Goal: Task Accomplishment & Management: Manage account settings

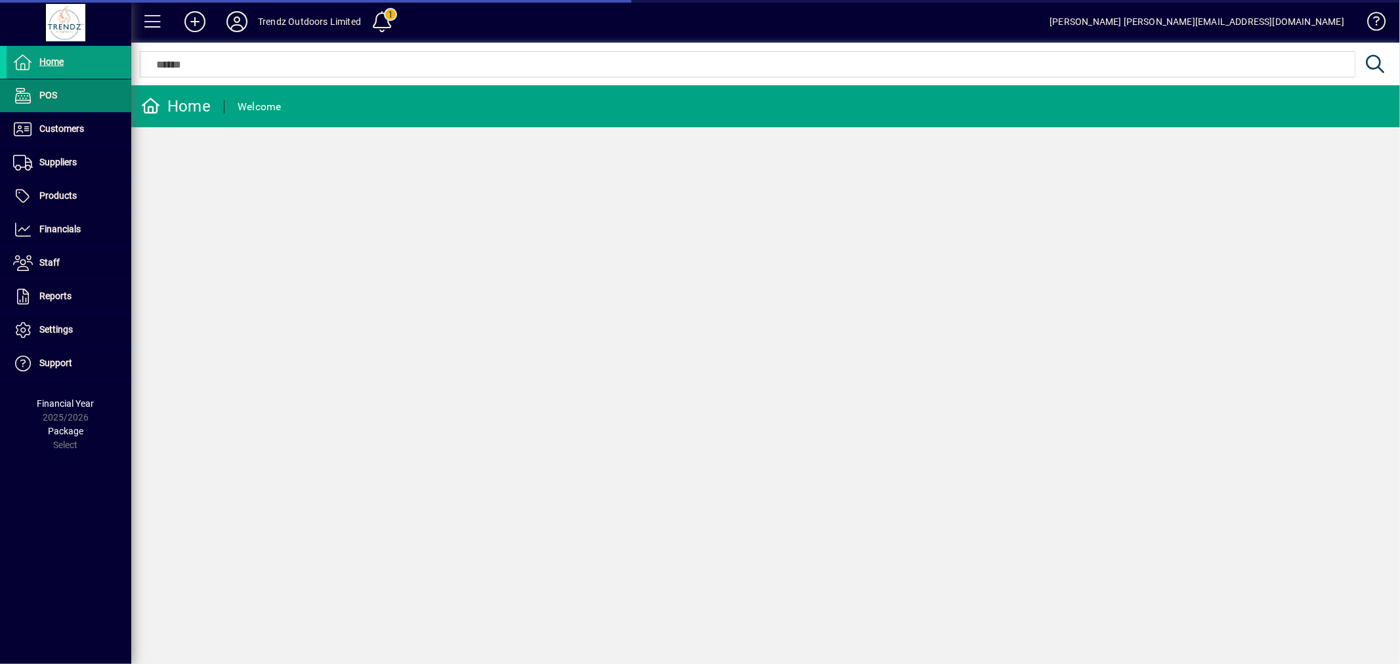
click at [99, 112] on li "POS" at bounding box center [65, 95] width 131 height 33
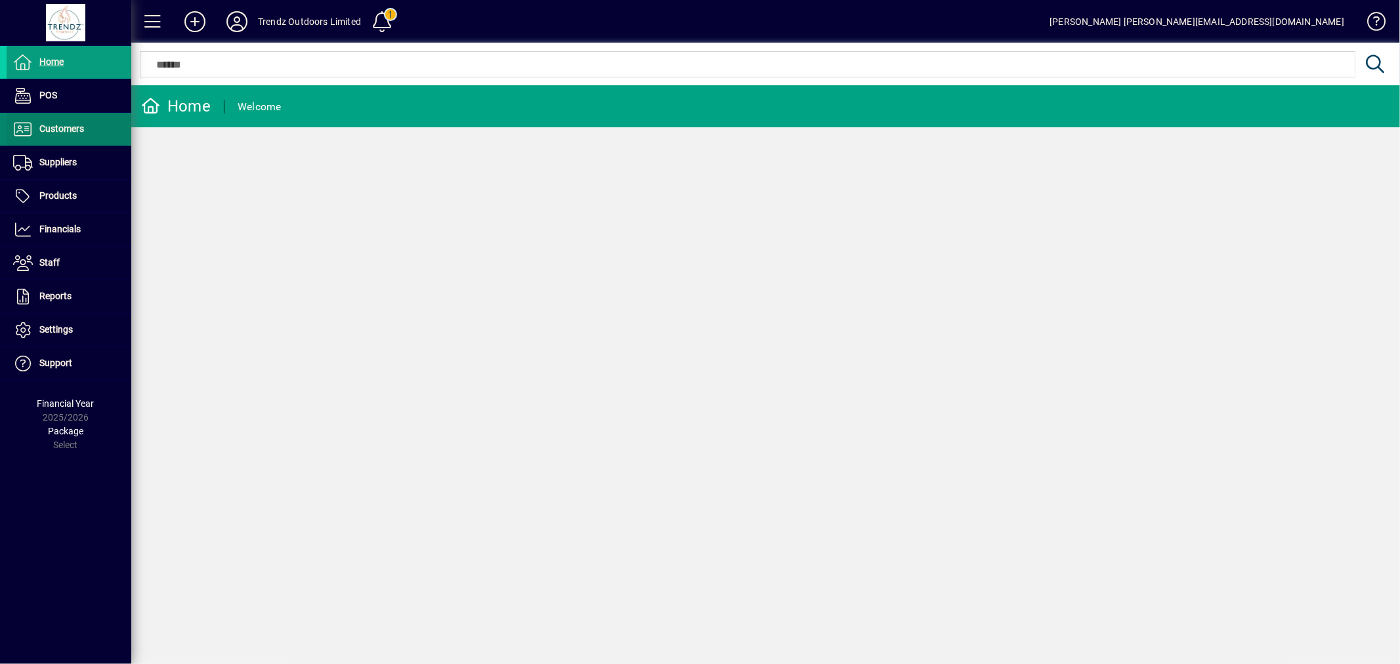
click at [96, 123] on span at bounding box center [69, 130] width 125 height 32
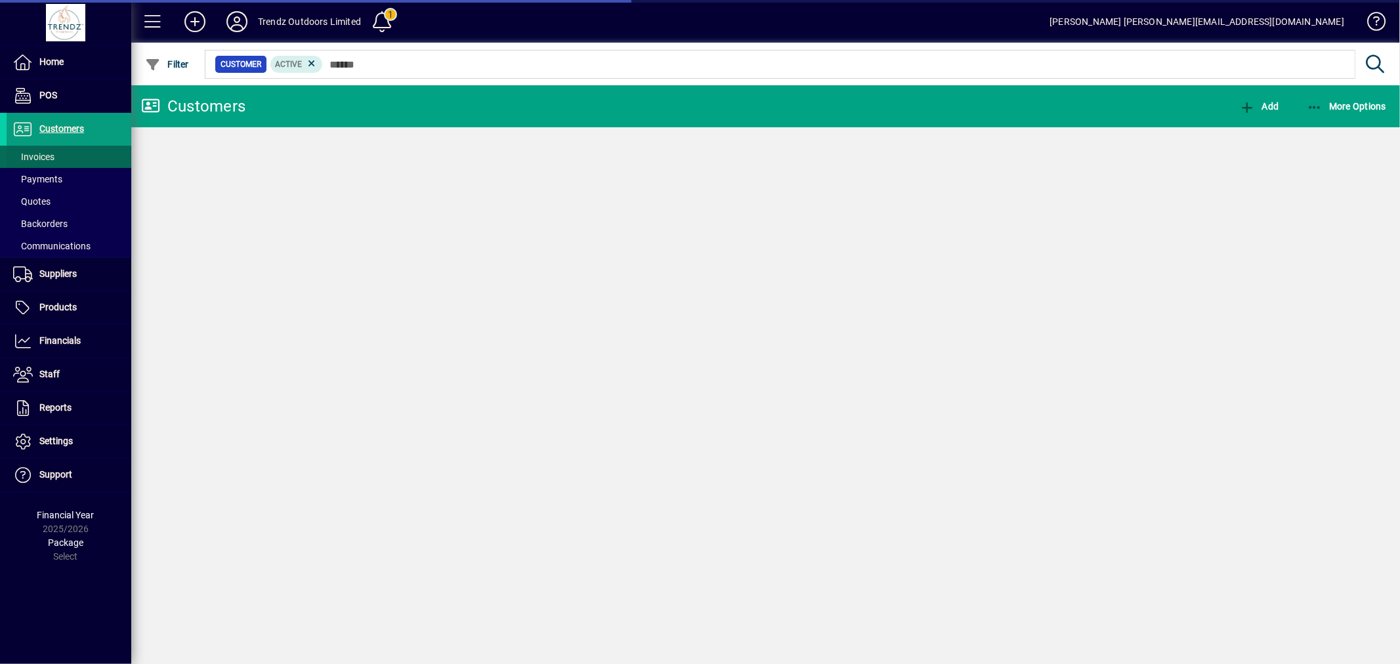
click at [89, 152] on span at bounding box center [69, 157] width 125 height 32
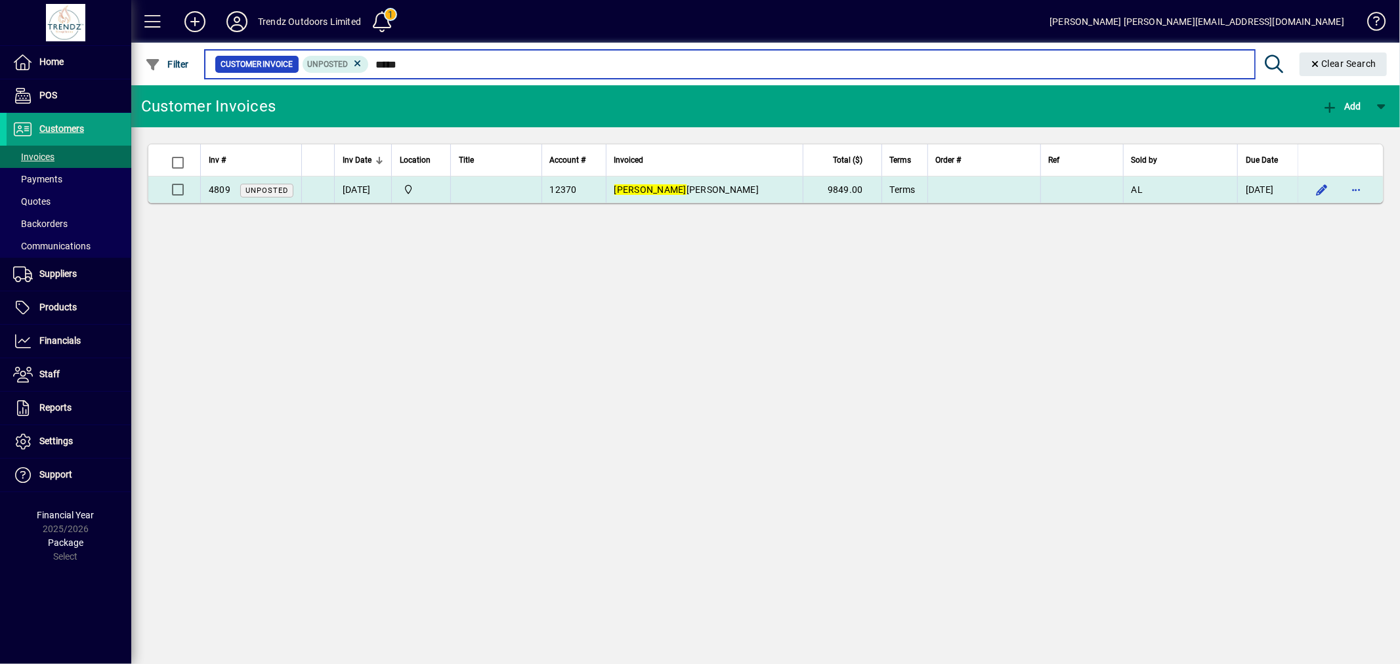
type input "*****"
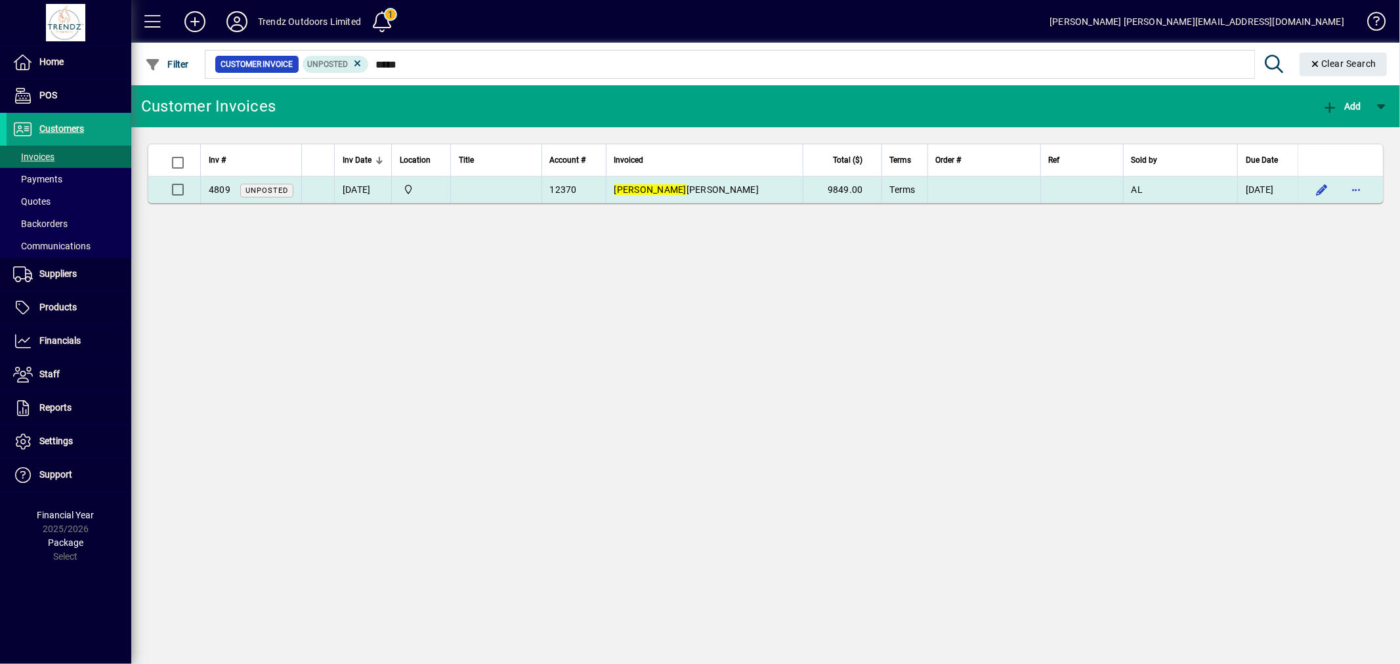
click at [1064, 197] on td at bounding box center [1082, 190] width 83 height 26
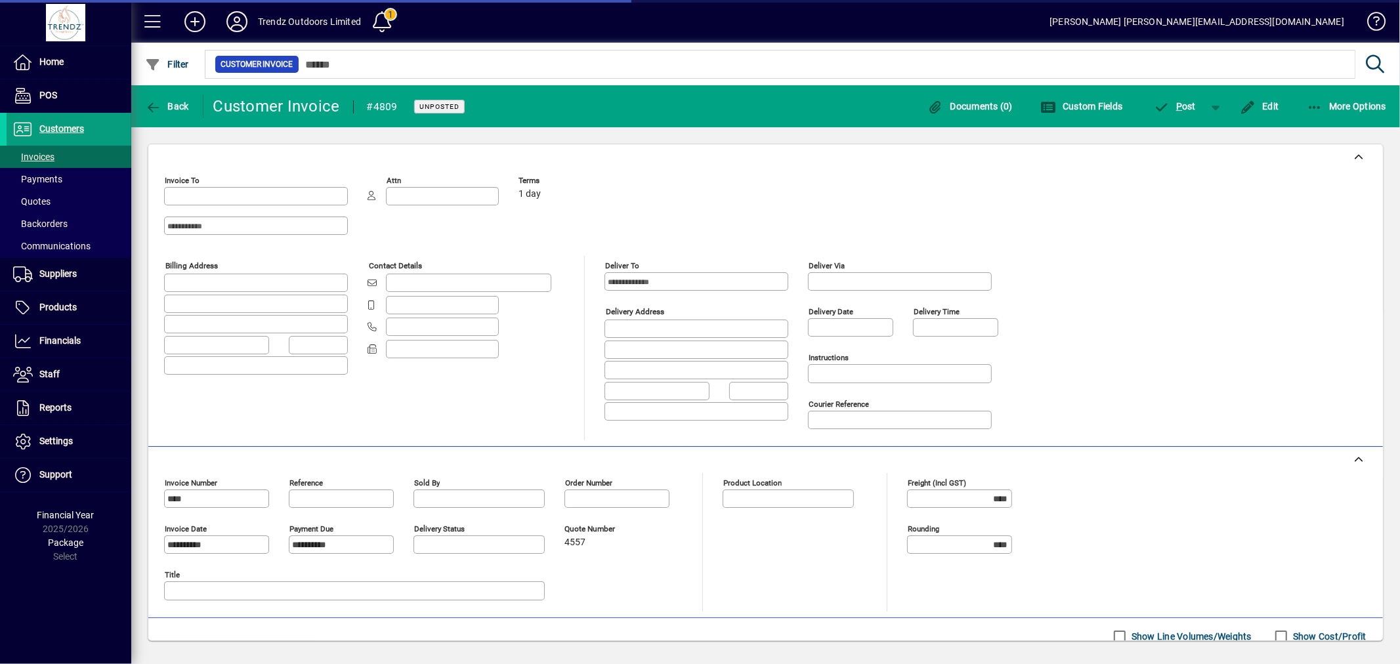
type input "**********"
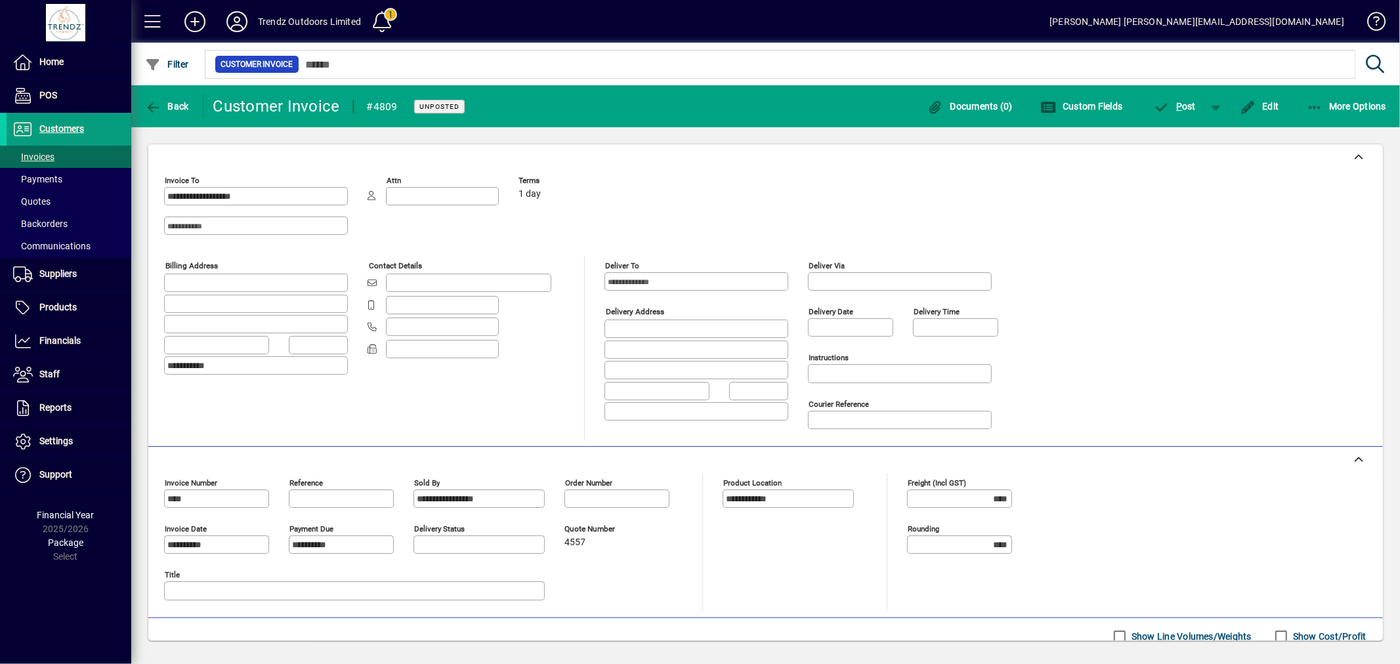
scroll to position [243, 0]
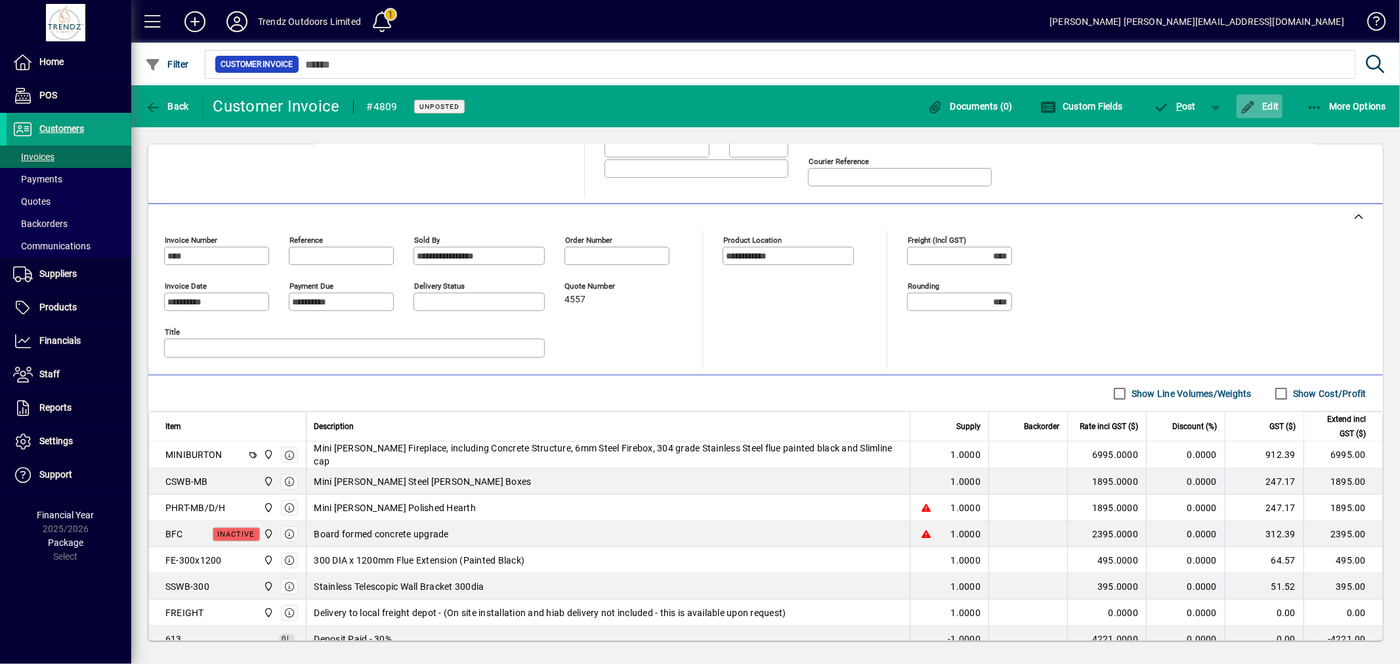
click at [1269, 95] on span "button" at bounding box center [1260, 107] width 46 height 32
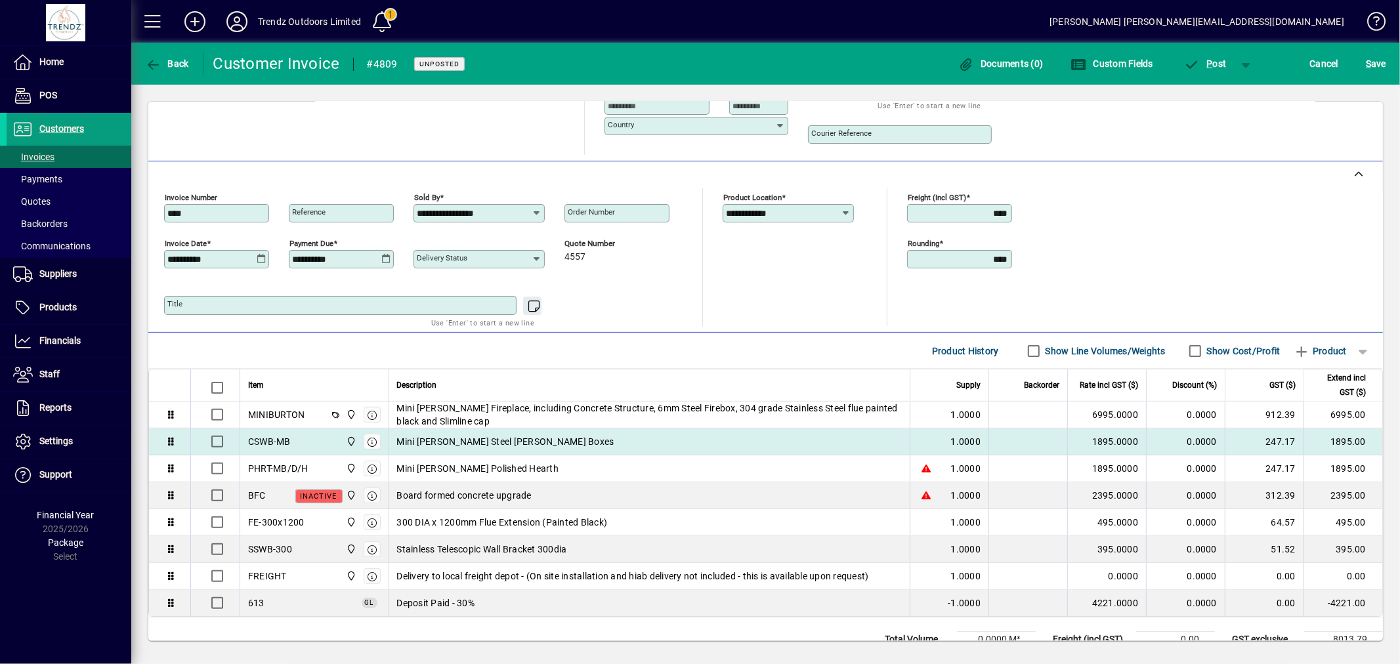
click at [488, 444] on span "Mini [PERSON_NAME] Steel [PERSON_NAME] Boxes" at bounding box center [505, 441] width 217 height 13
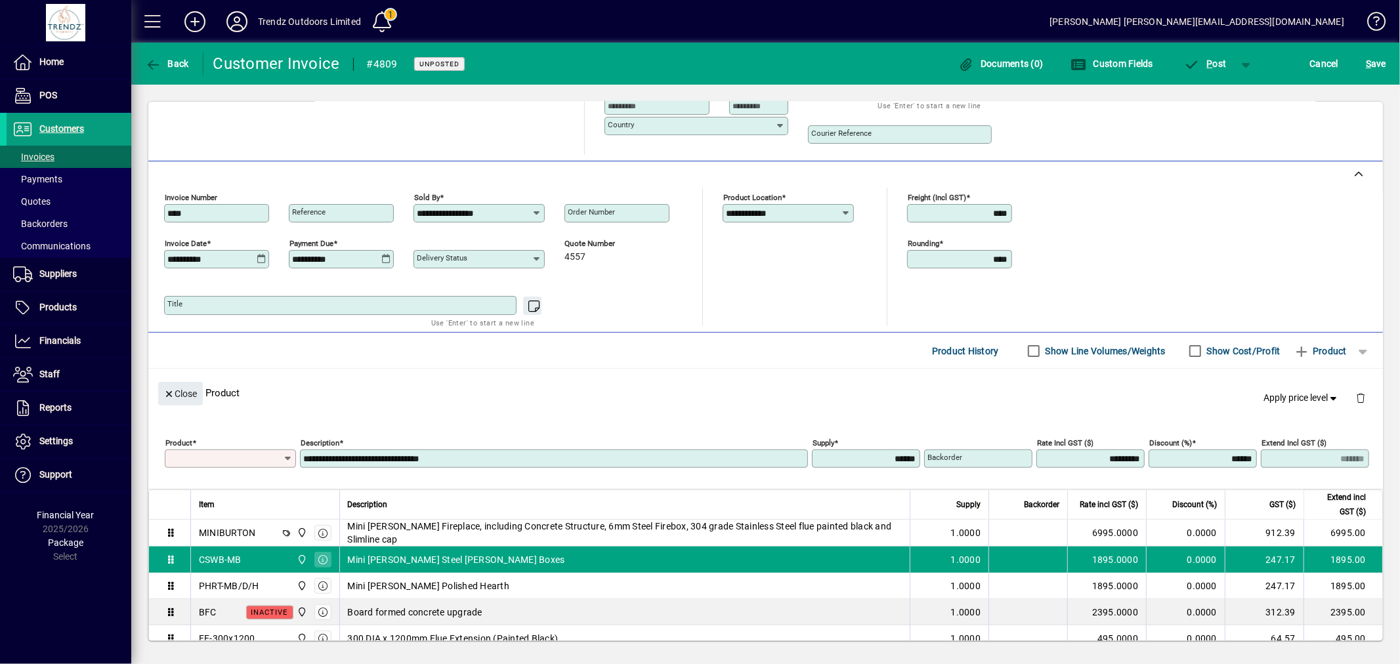
type input "*******"
click at [1360, 397] on span "button" at bounding box center [1361, 398] width 32 height 32
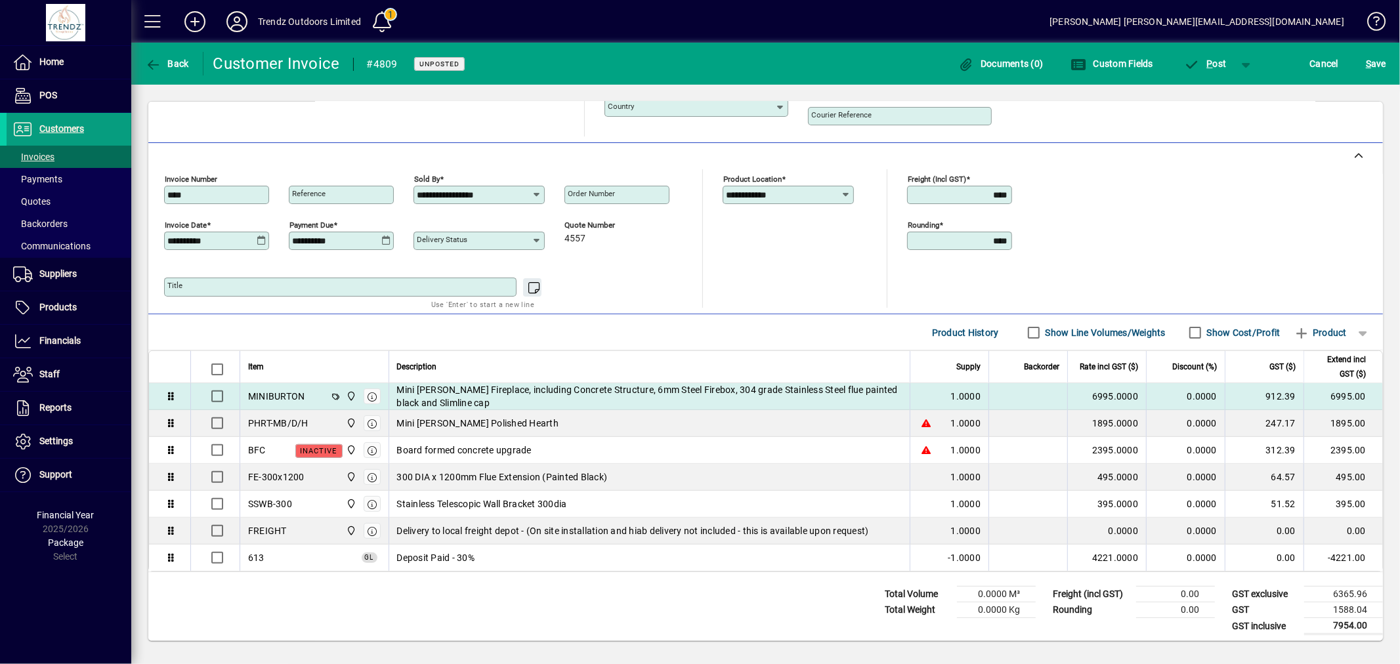
scroll to position [272, 0]
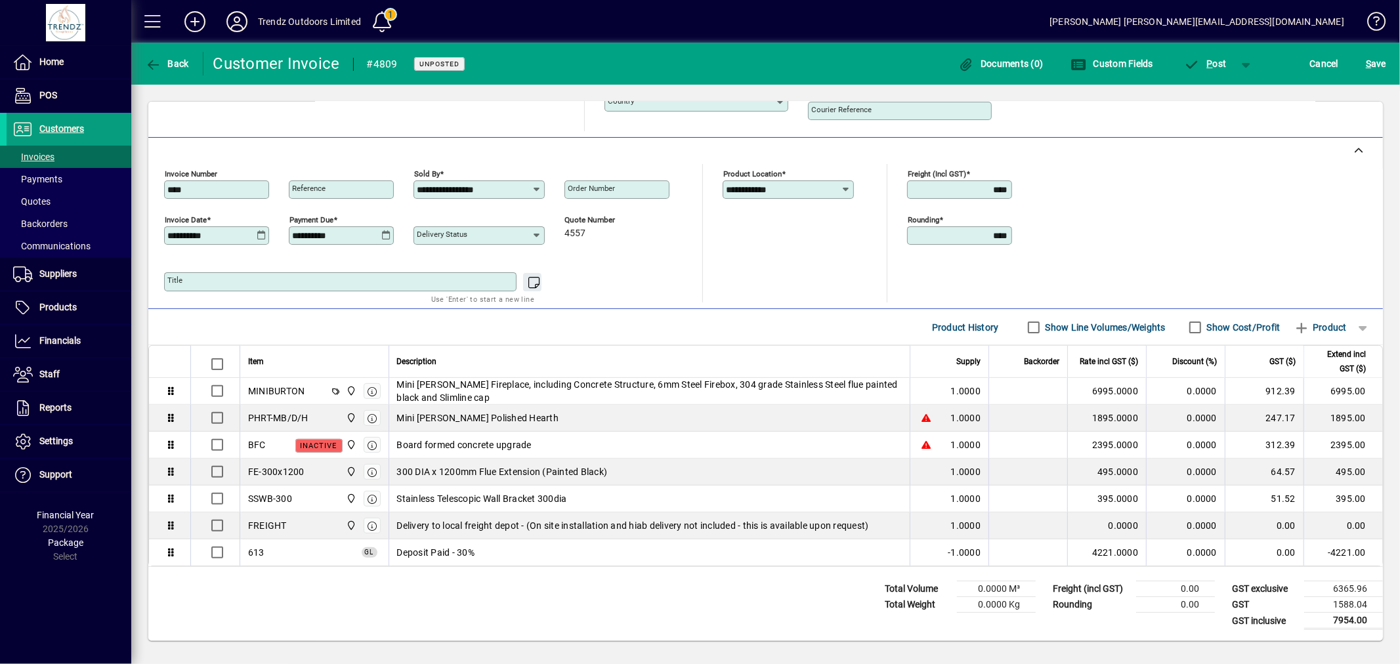
click at [1357, 61] on div "S ave" at bounding box center [1376, 64] width 48 height 24
click at [1373, 69] on span "S ave" at bounding box center [1376, 63] width 20 height 21
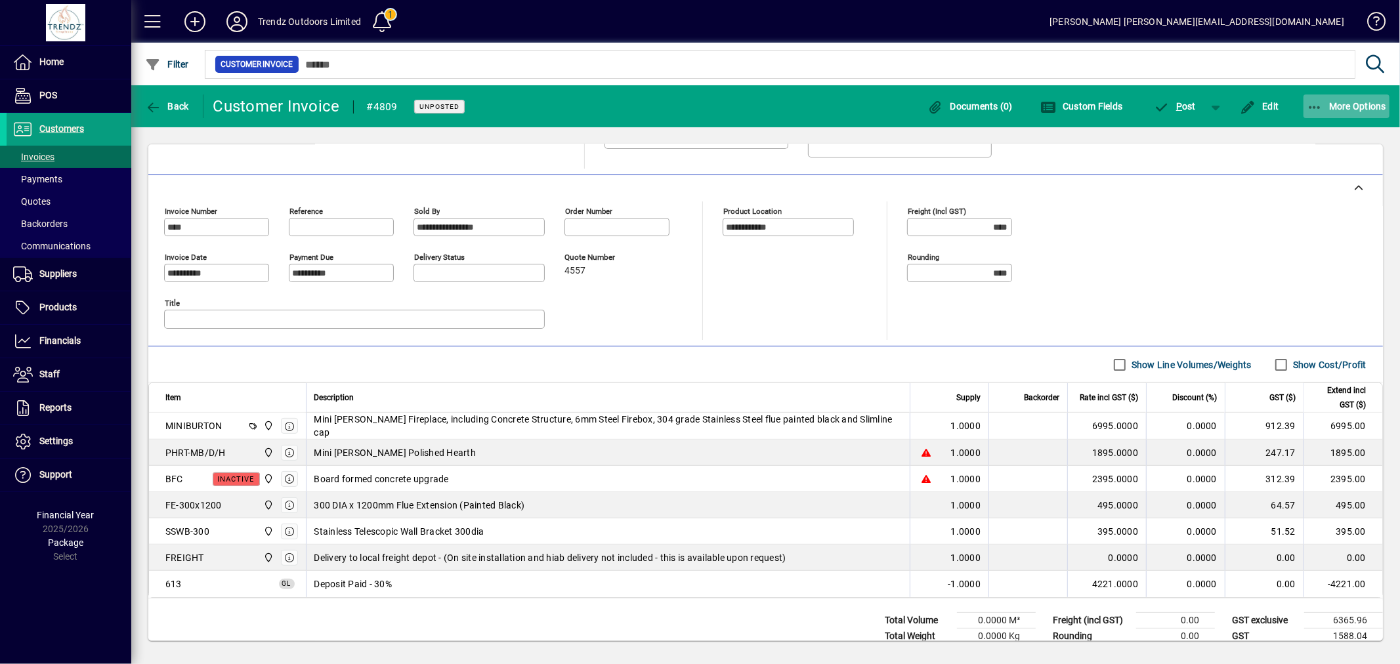
click at [1362, 113] on button "More Options" at bounding box center [1347, 107] width 87 height 24
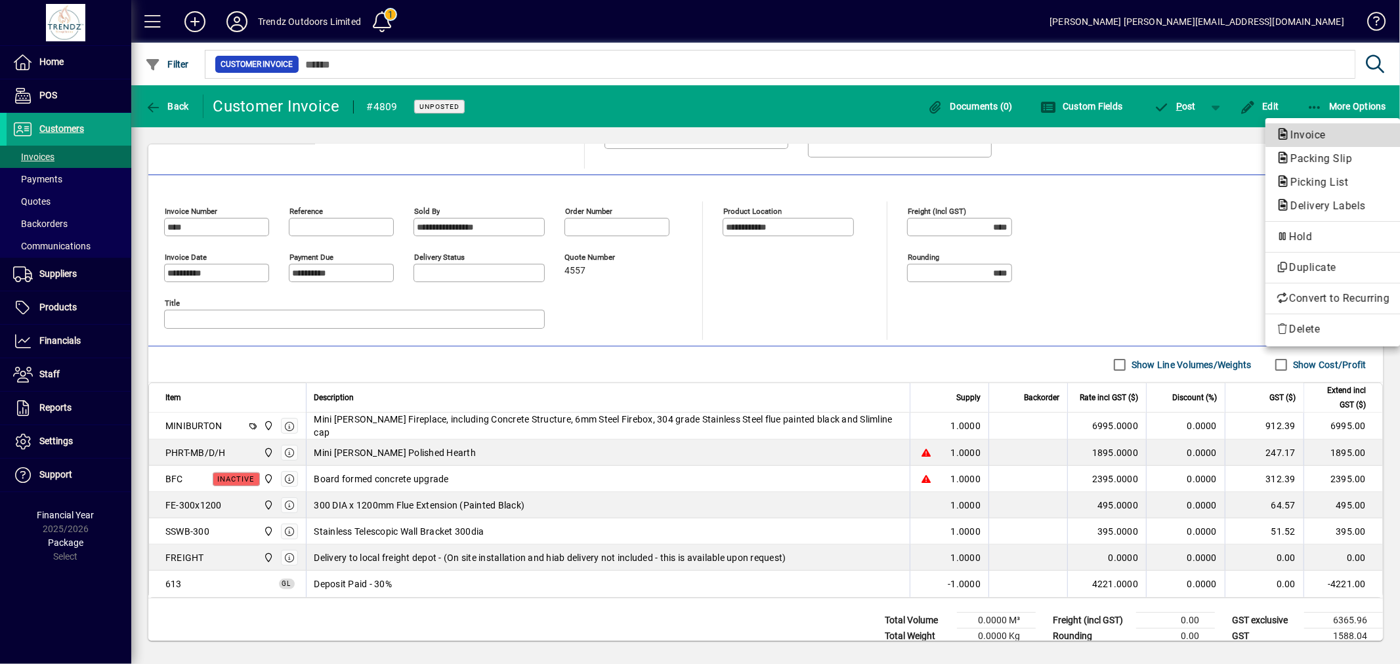
click at [1335, 137] on span "Invoice" at bounding box center [1333, 135] width 114 height 16
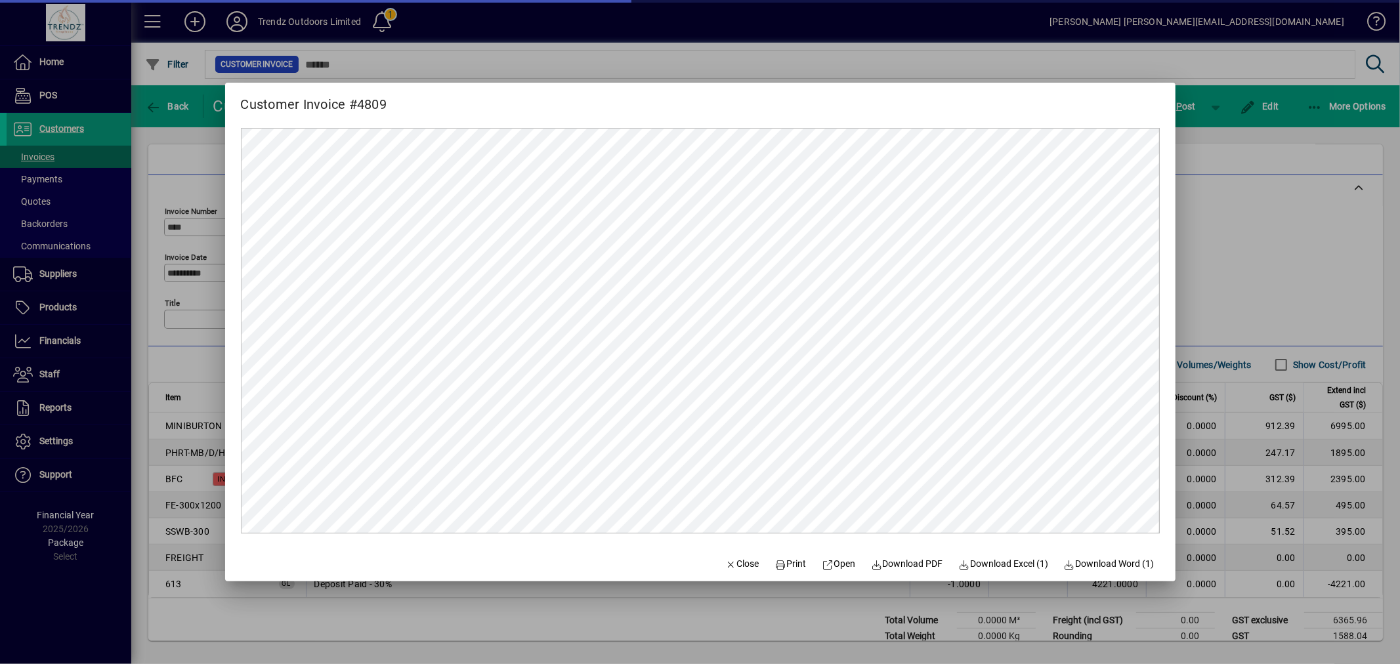
scroll to position [0, 0]
click at [899, 555] on span at bounding box center [907, 565] width 83 height 32
click at [95, 138] on div at bounding box center [700, 332] width 1400 height 664
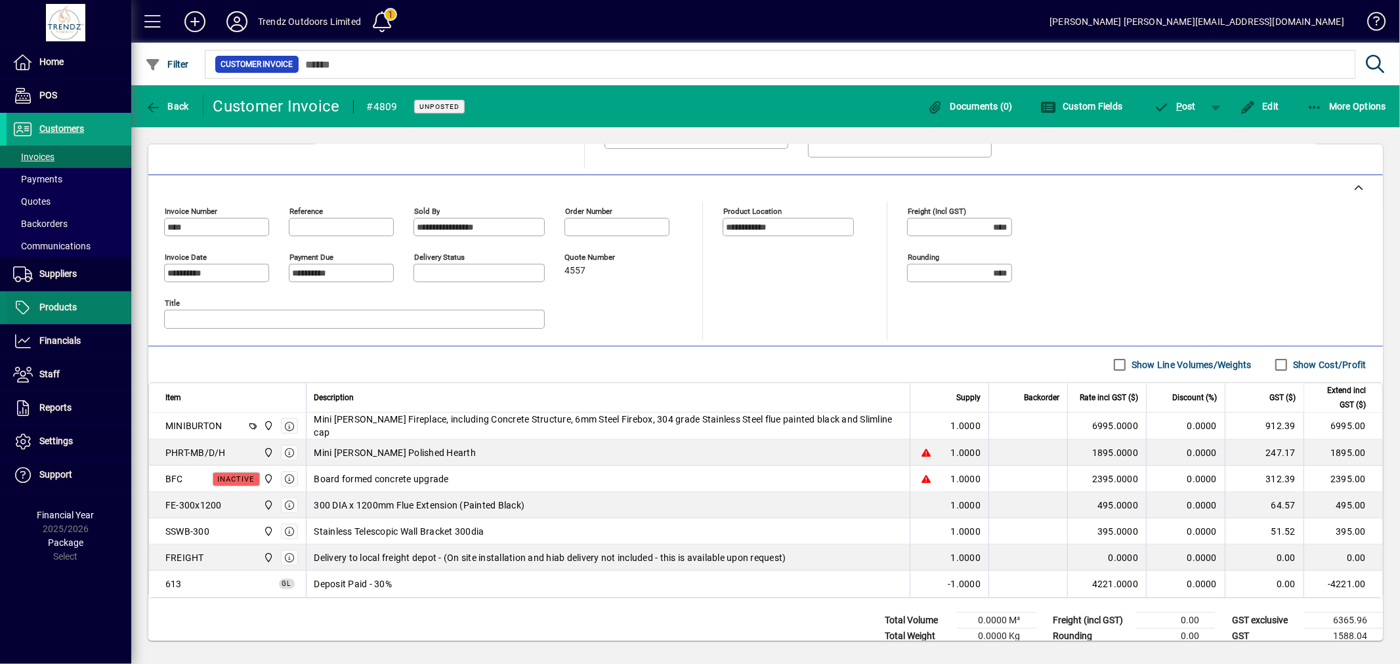
click at [81, 313] on span at bounding box center [69, 308] width 125 height 32
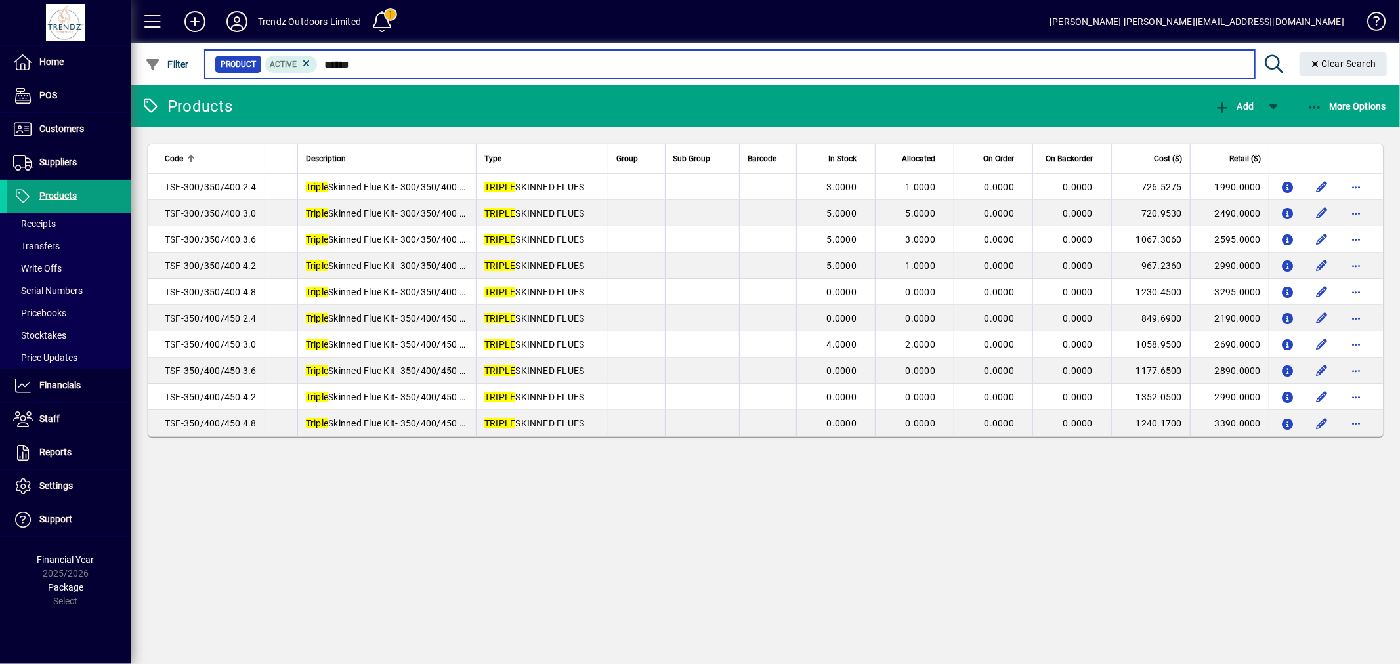
drag, startPoint x: 381, startPoint y: 70, endPoint x: 247, endPoint y: 20, distance: 142.7
click at [238, 25] on mat-toolbar "Trendz Outdoors Limited 1 [PERSON_NAME] [EMAIL_ADDRESS][DOMAIN_NAME] Filter Pro…" at bounding box center [765, 42] width 1269 height 85
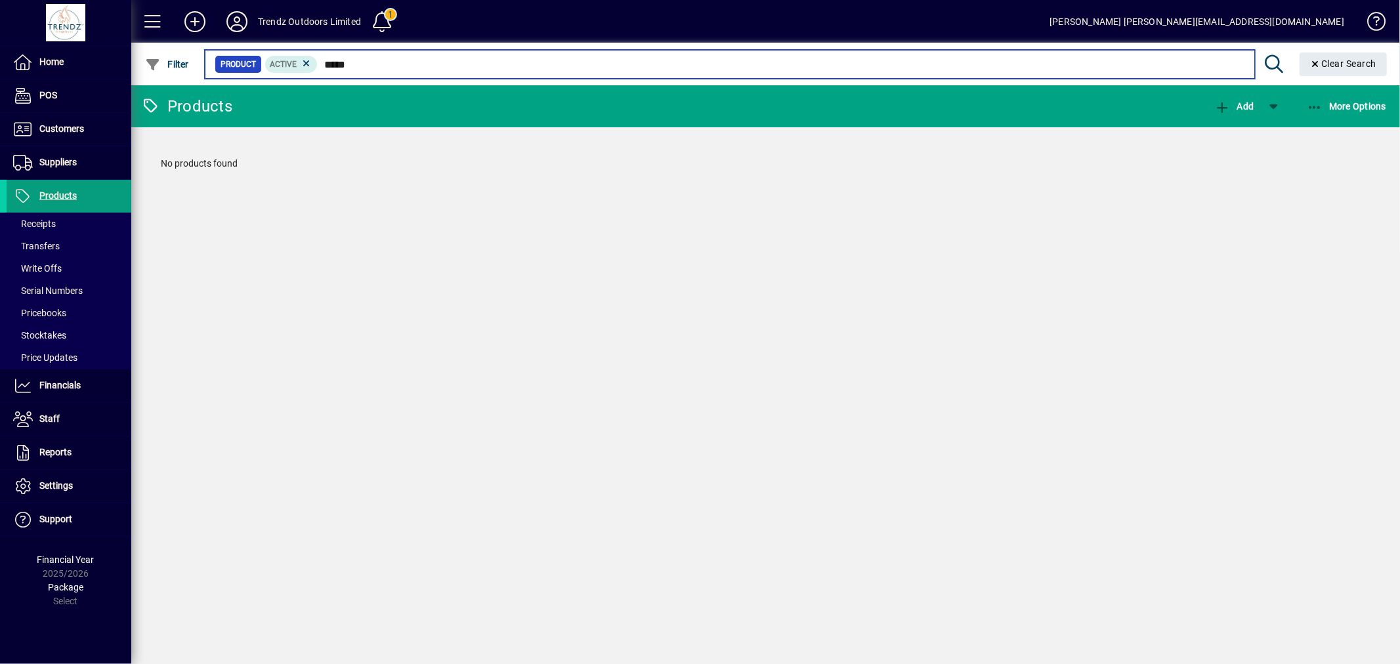
type input "******"
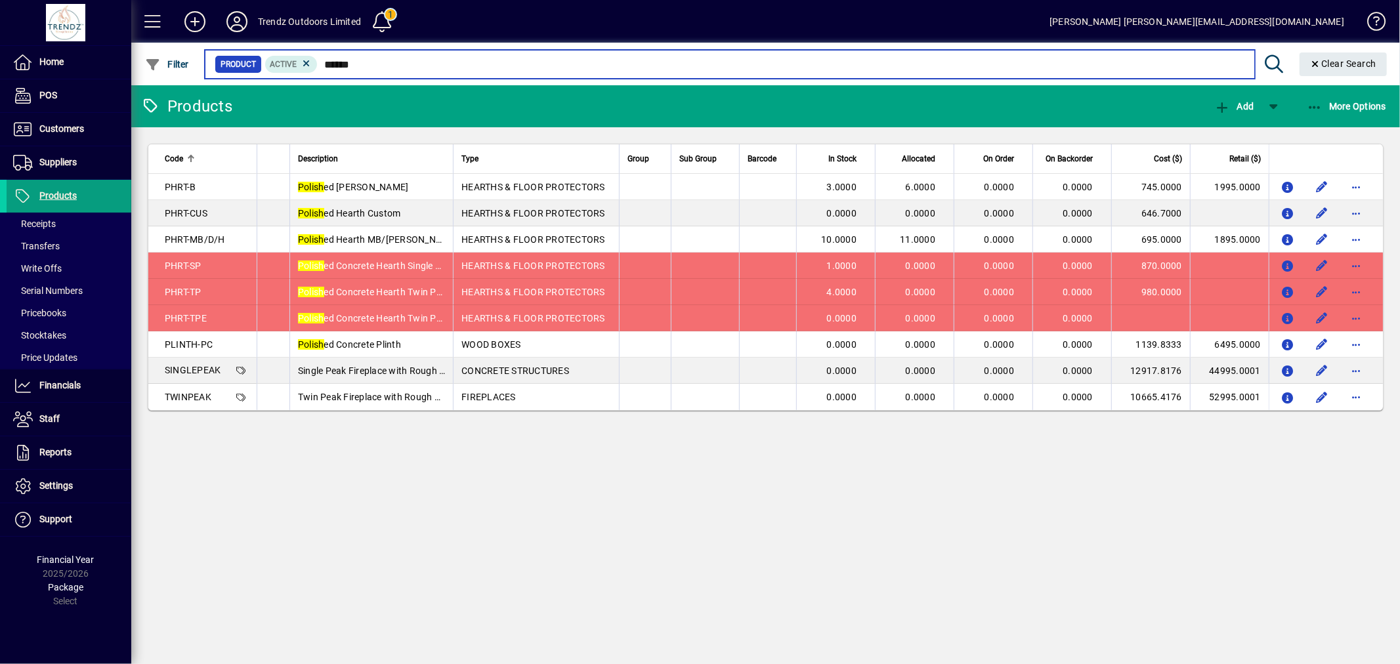
drag, startPoint x: 362, startPoint y: 64, endPoint x: 251, endPoint y: 41, distance: 113.2
click at [251, 41] on mat-toolbar "Trendz Outdoors Limited 1 [PERSON_NAME] [EMAIL_ADDRESS][DOMAIN_NAME] Filter Pro…" at bounding box center [765, 42] width 1269 height 85
